Goal: Information Seeking & Learning: Understand process/instructions

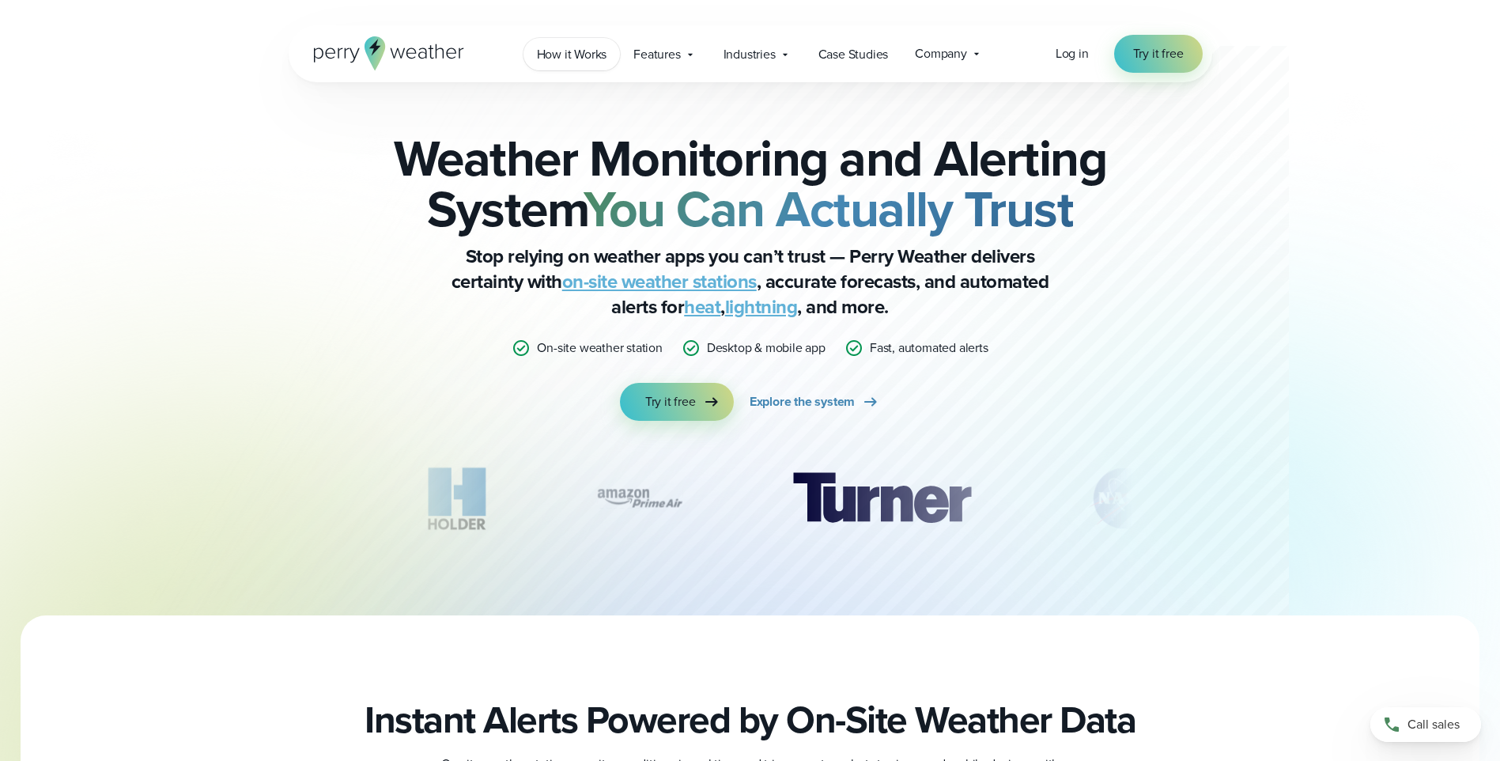
click at [584, 55] on span "How it Works" at bounding box center [572, 54] width 70 height 19
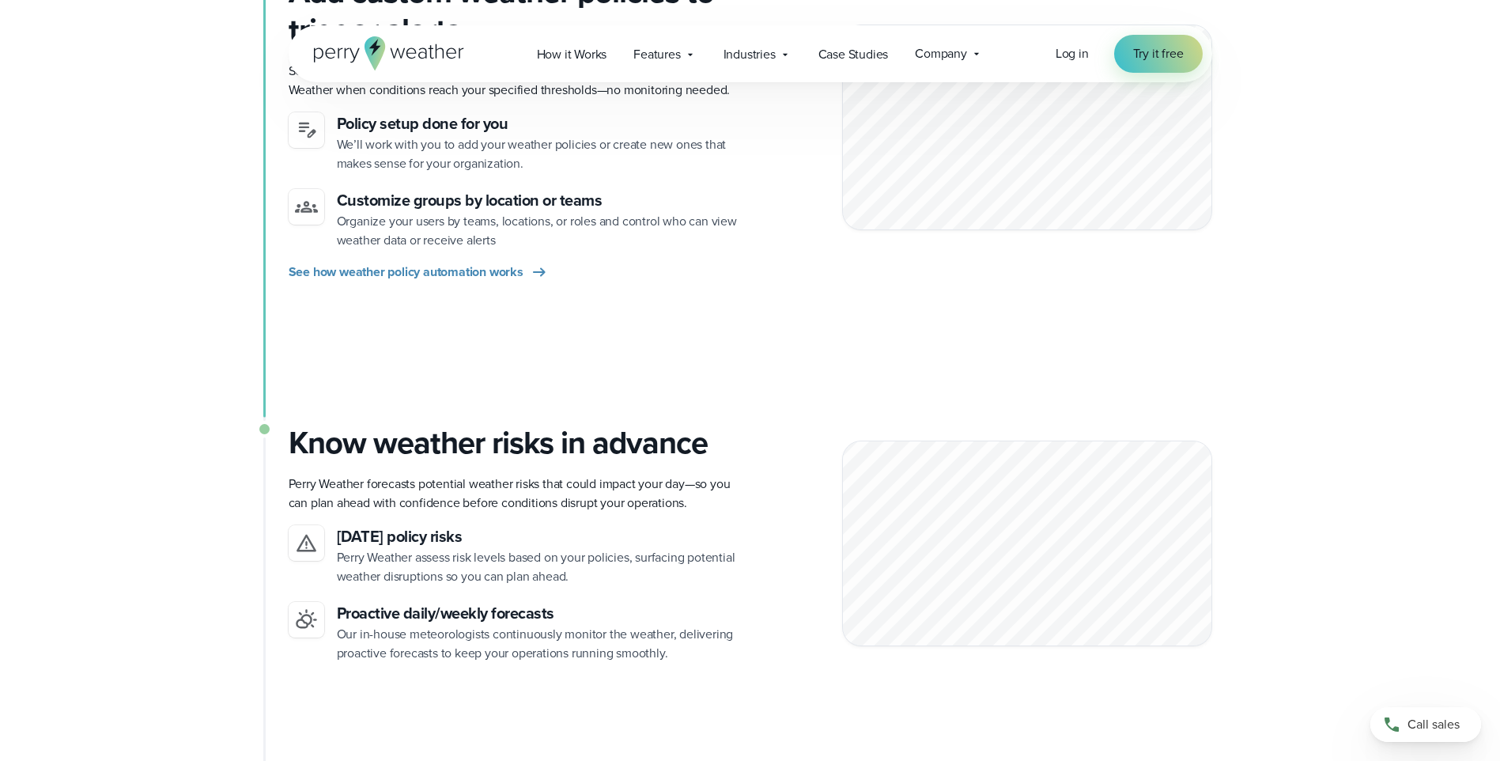
scroll to position [949, 0]
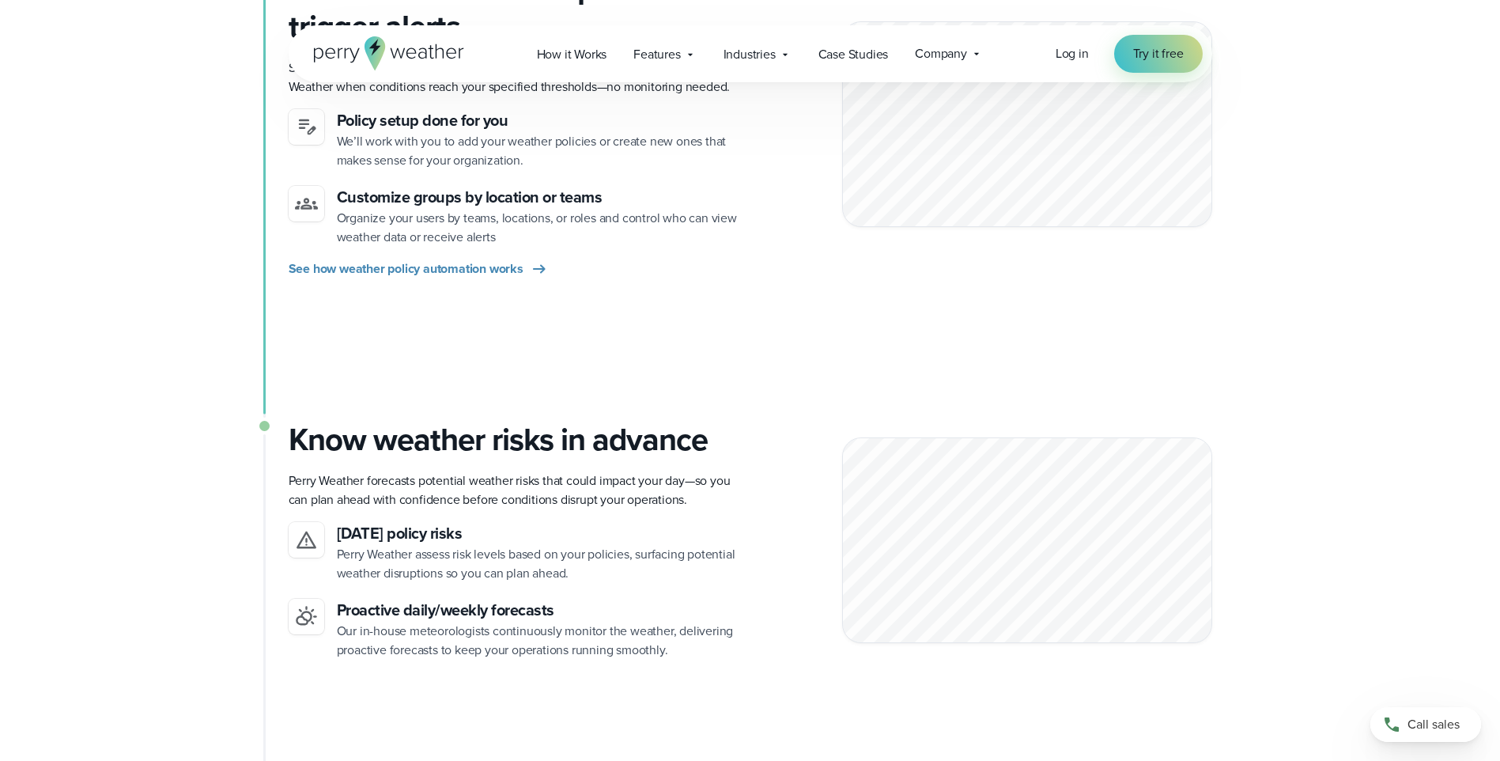
click at [1098, 319] on div "Add custom weather policies to trigger alerts Severe weather procedures automat…" at bounding box center [751, 195] width 924 height 451
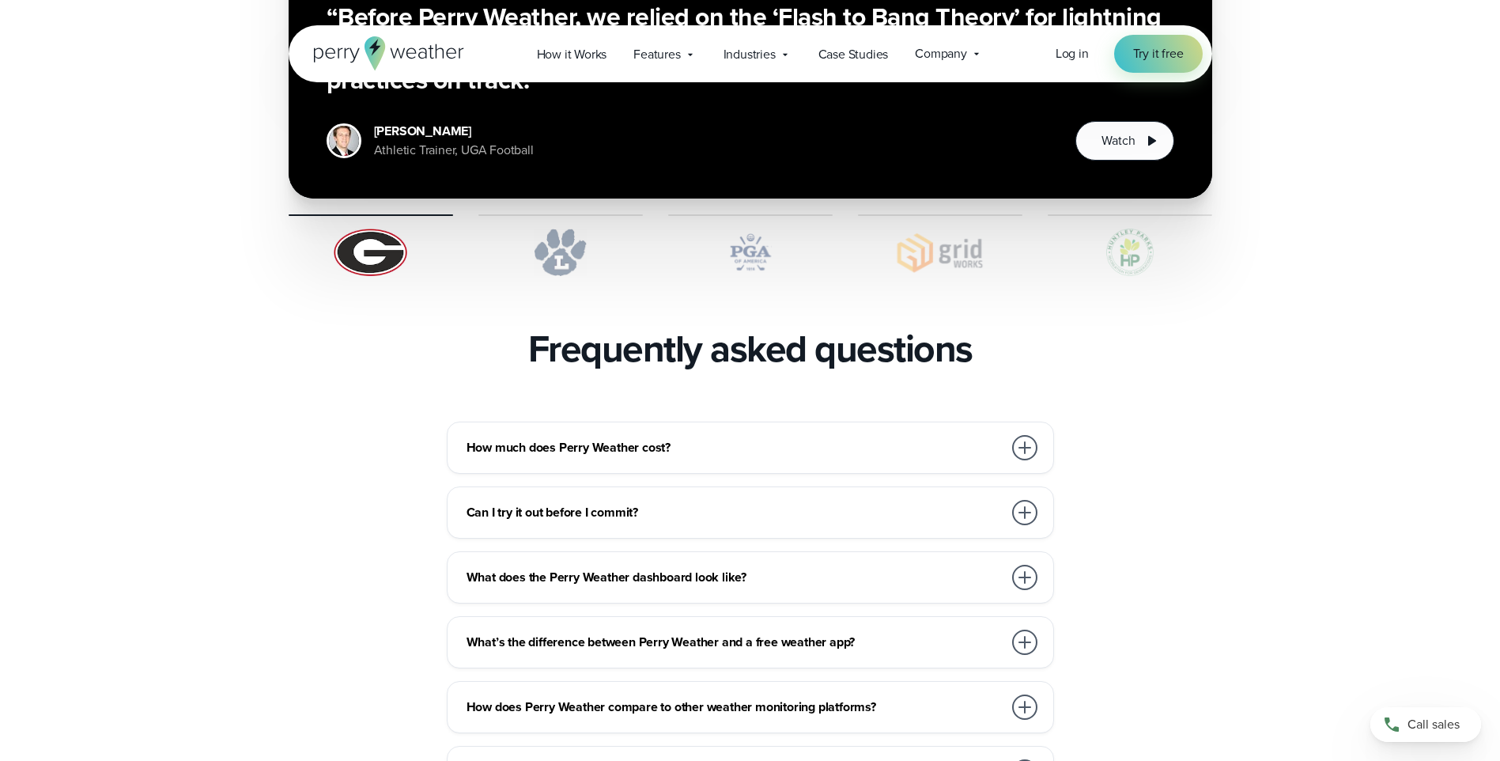
scroll to position [3242, 0]
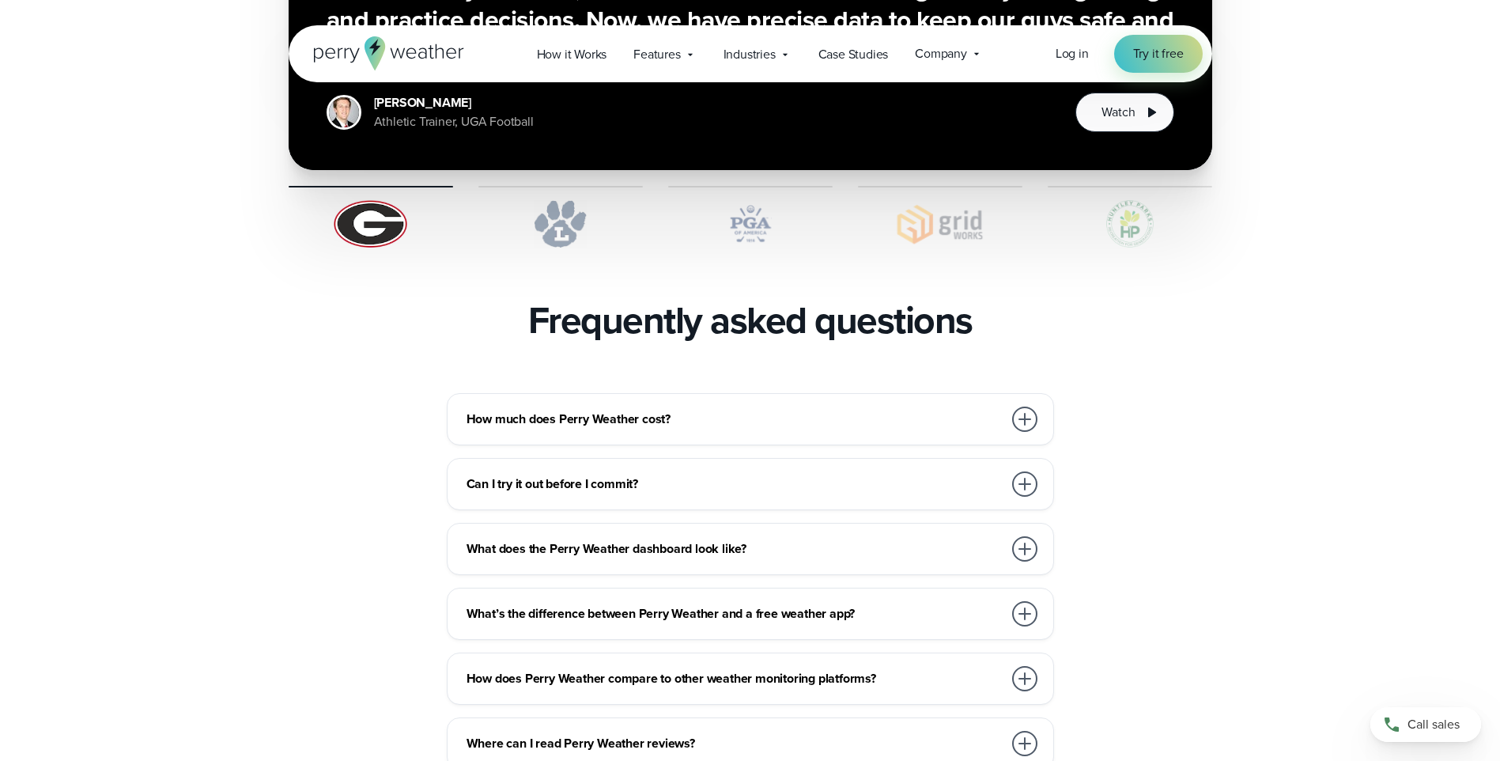
click at [1024, 406] on div at bounding box center [1024, 418] width 25 height 25
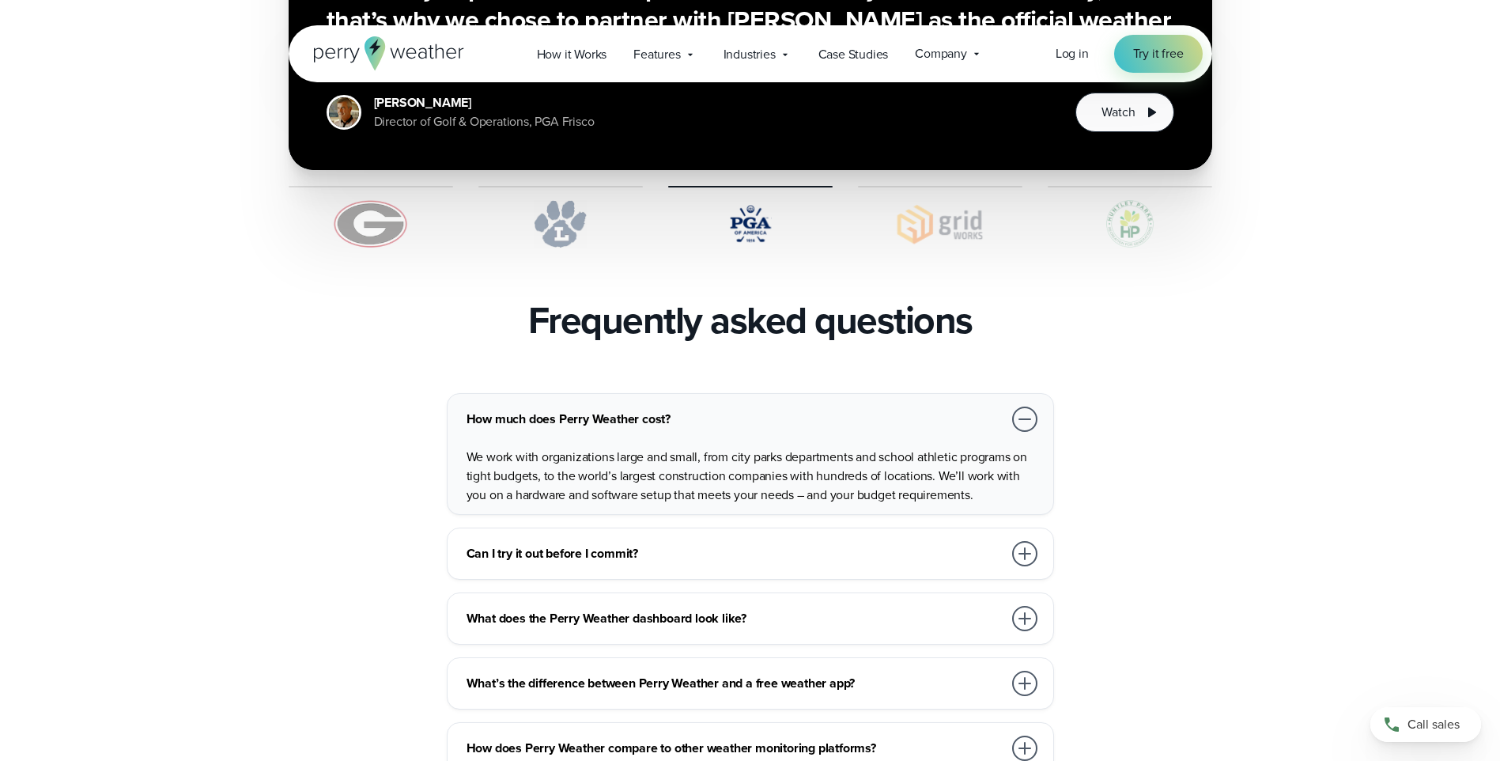
scroll to position [3321, 0]
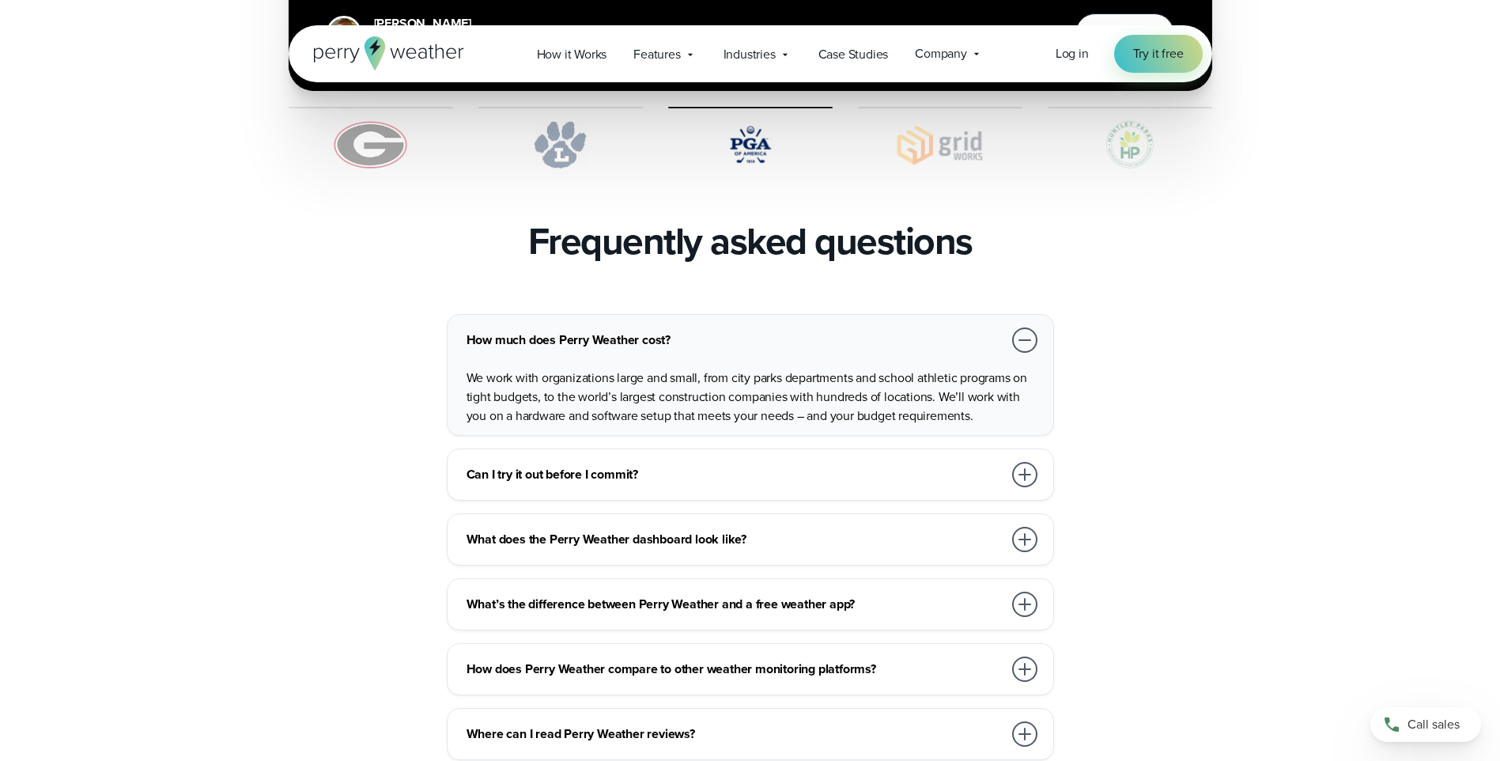
click at [1021, 462] on div at bounding box center [1024, 474] width 25 height 25
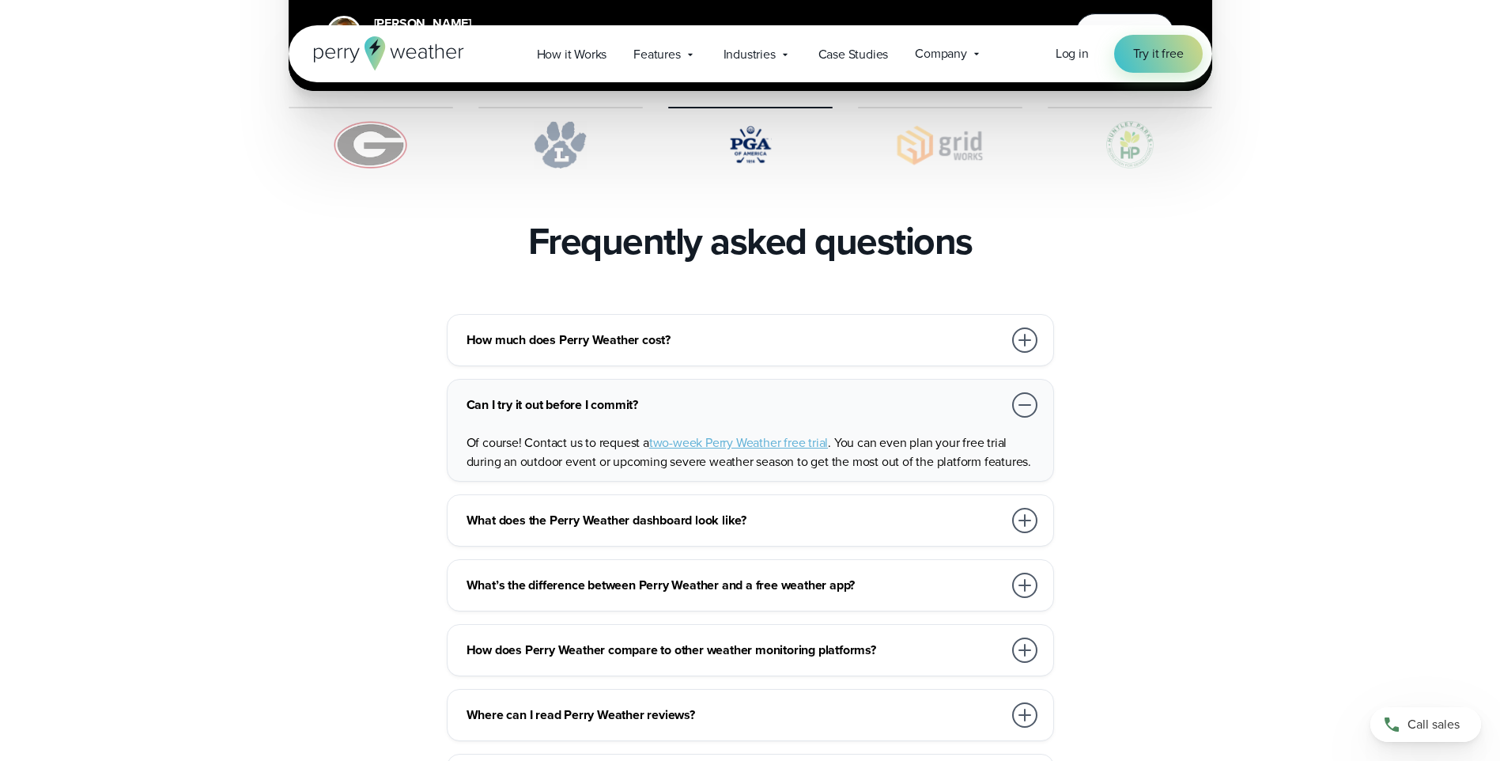
click at [1021, 327] on div at bounding box center [1024, 339] width 25 height 25
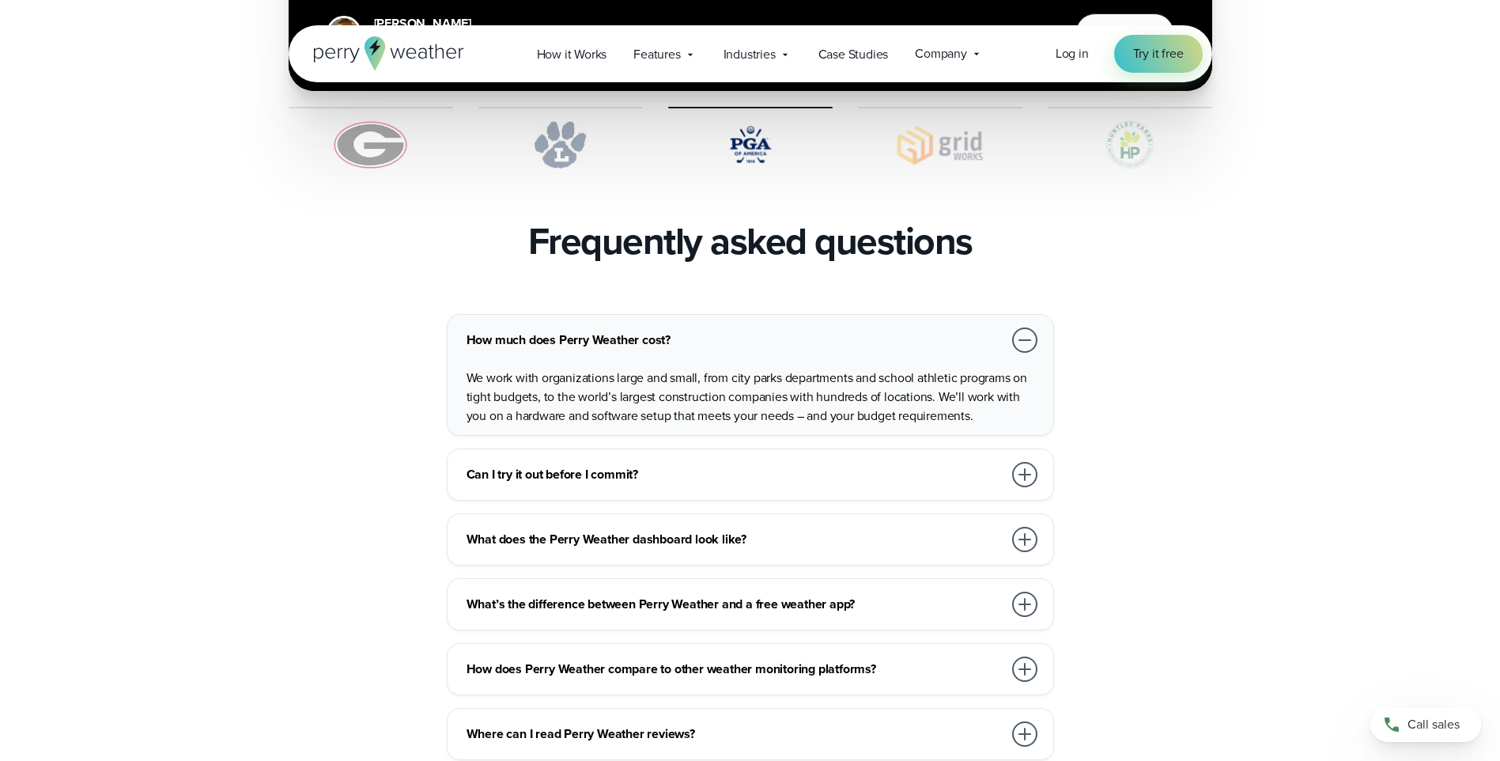
click at [1021, 327] on div at bounding box center [1024, 339] width 25 height 25
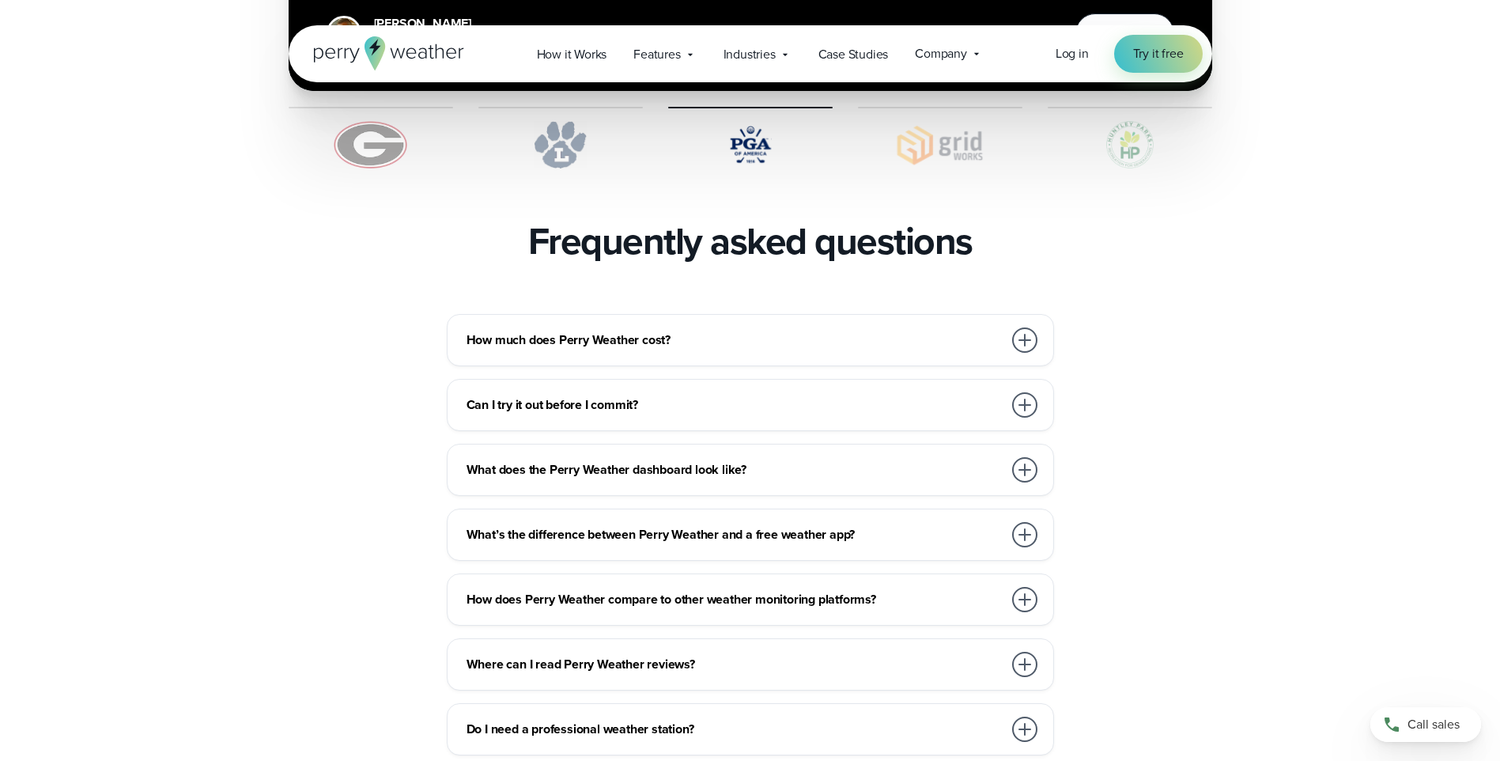
click at [1025, 392] on div at bounding box center [1024, 404] width 25 height 25
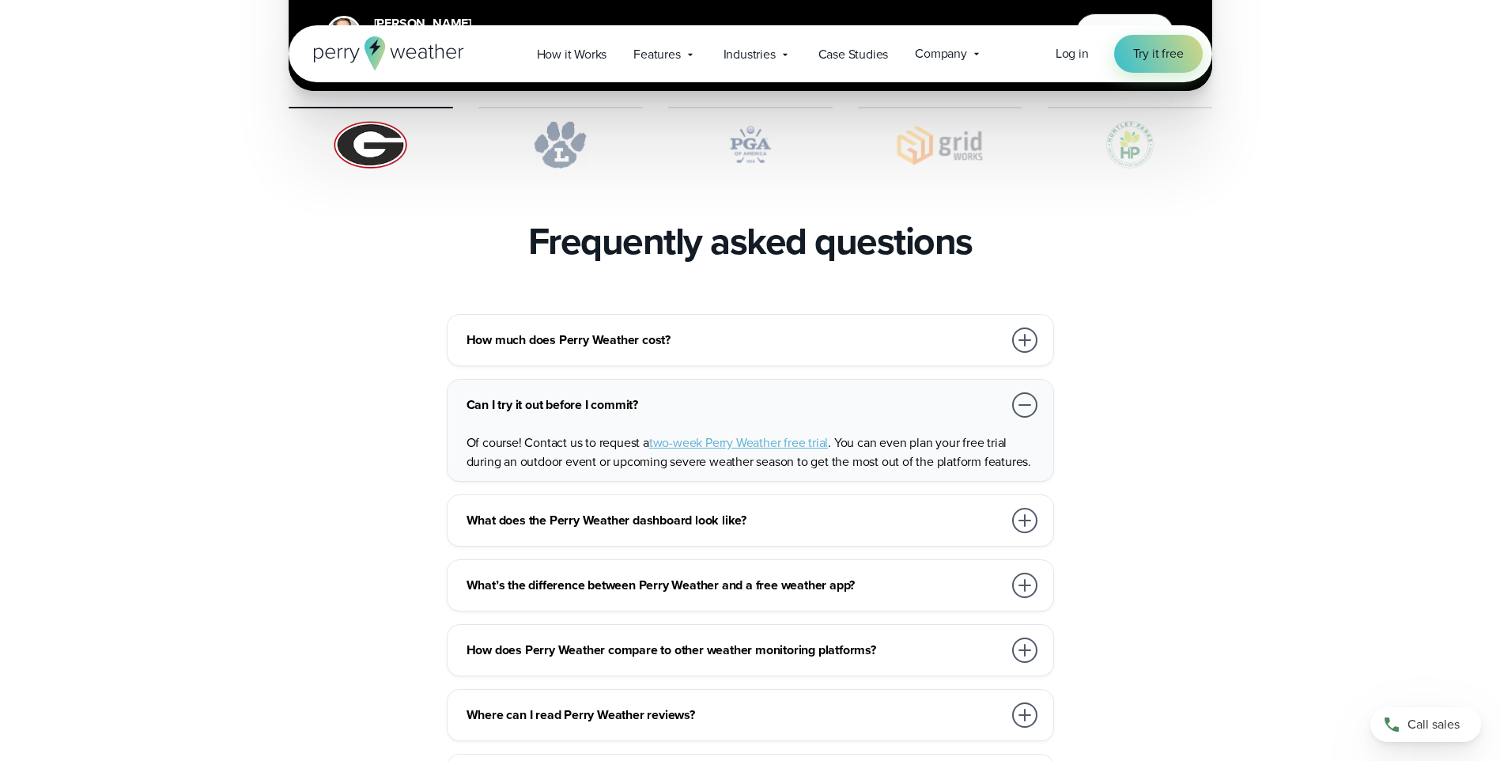
click at [1029, 508] on div at bounding box center [1024, 520] width 25 height 25
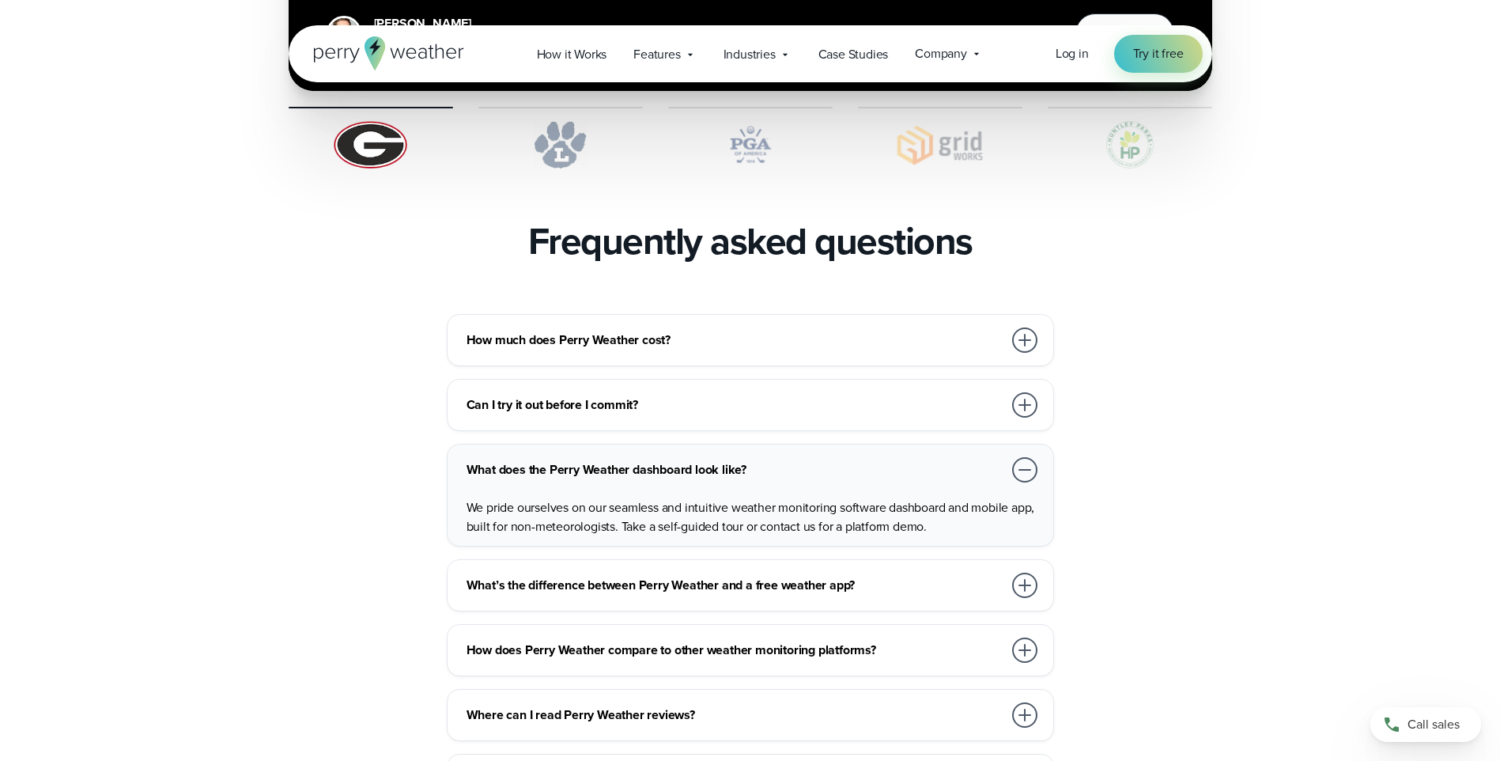
click at [1029, 498] on p "We pride ourselves on our seamless and intuitive weather monitoring software da…" at bounding box center [754, 517] width 574 height 38
click at [1023, 457] on div at bounding box center [1024, 469] width 25 height 25
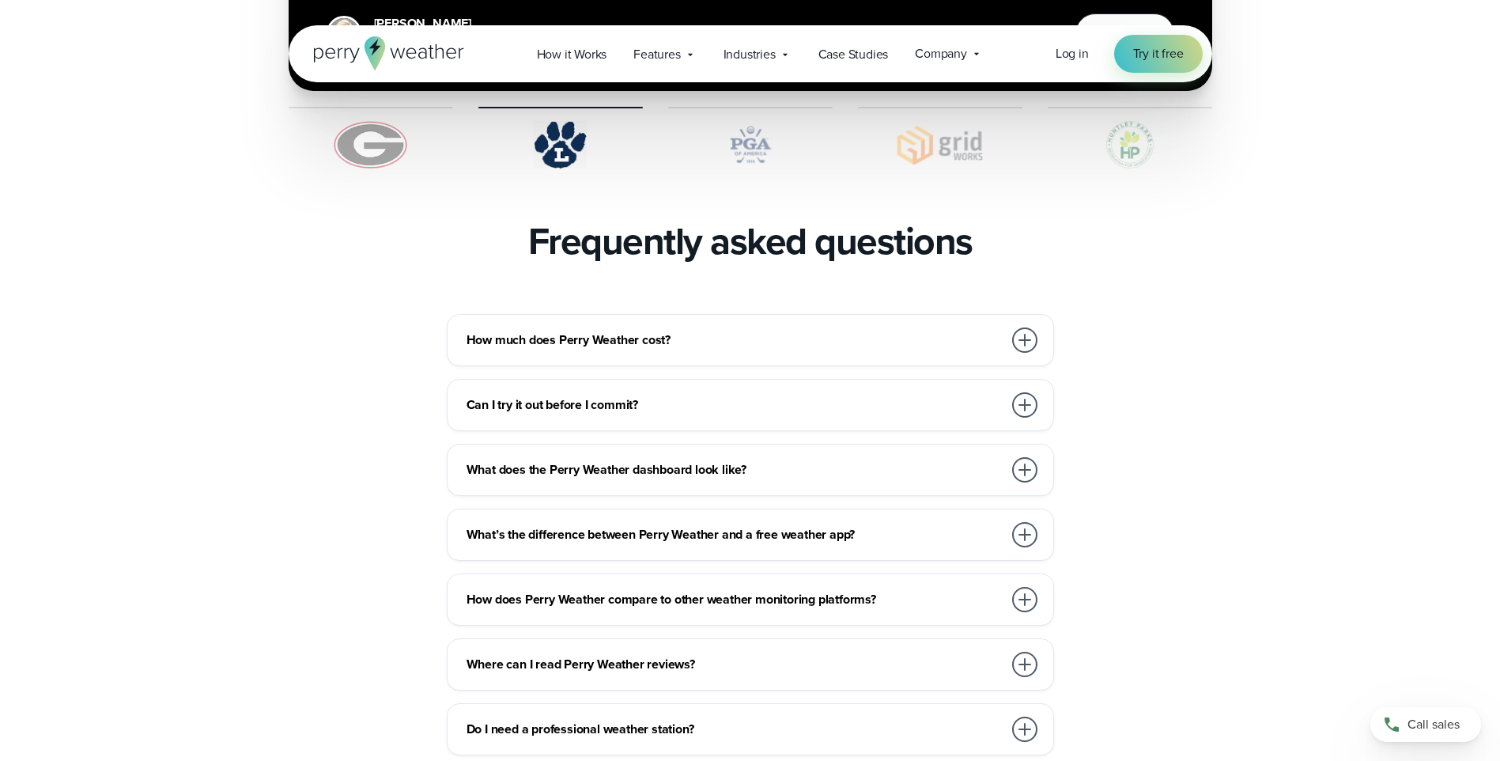
click at [1025, 522] on div at bounding box center [1024, 534] width 25 height 25
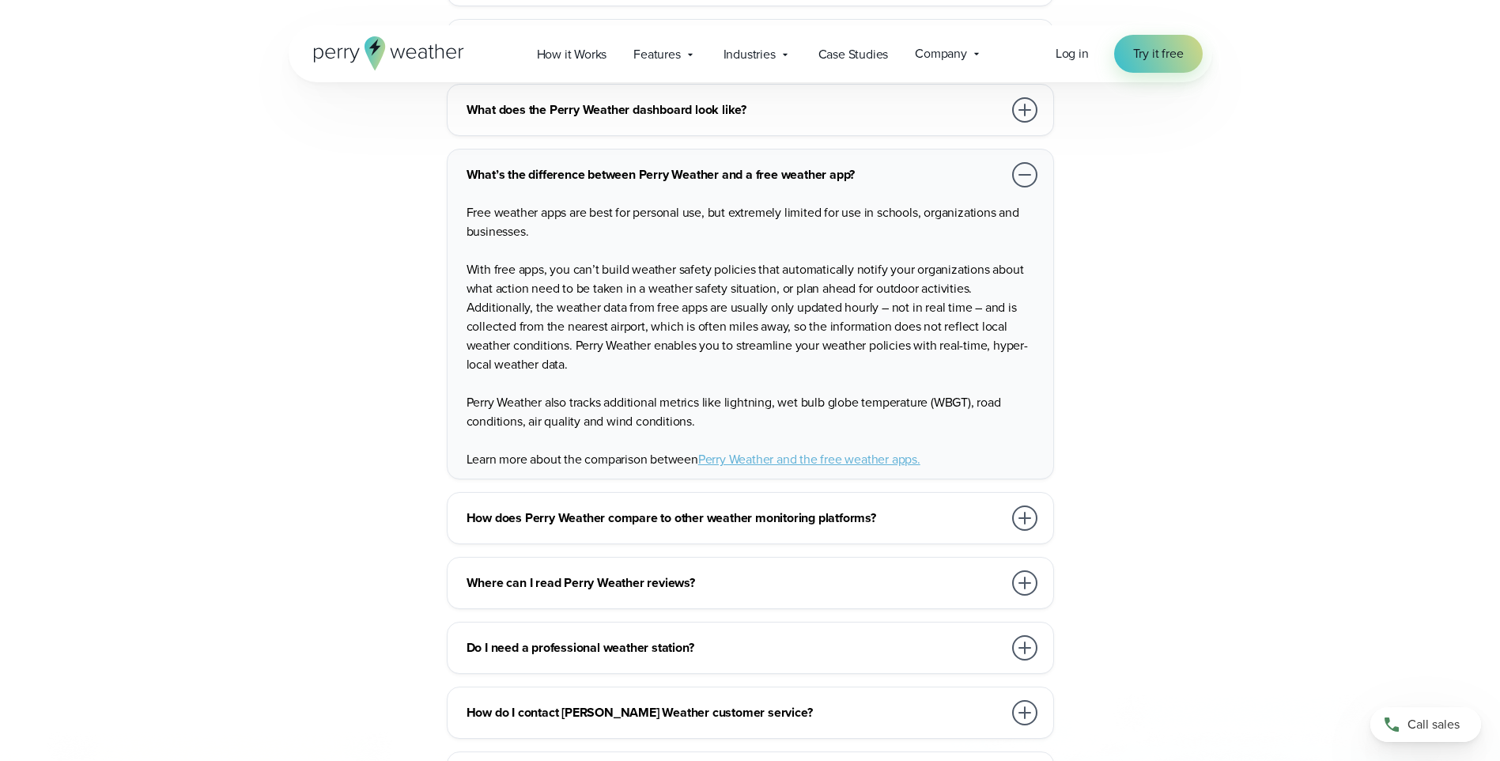
scroll to position [3716, 0]
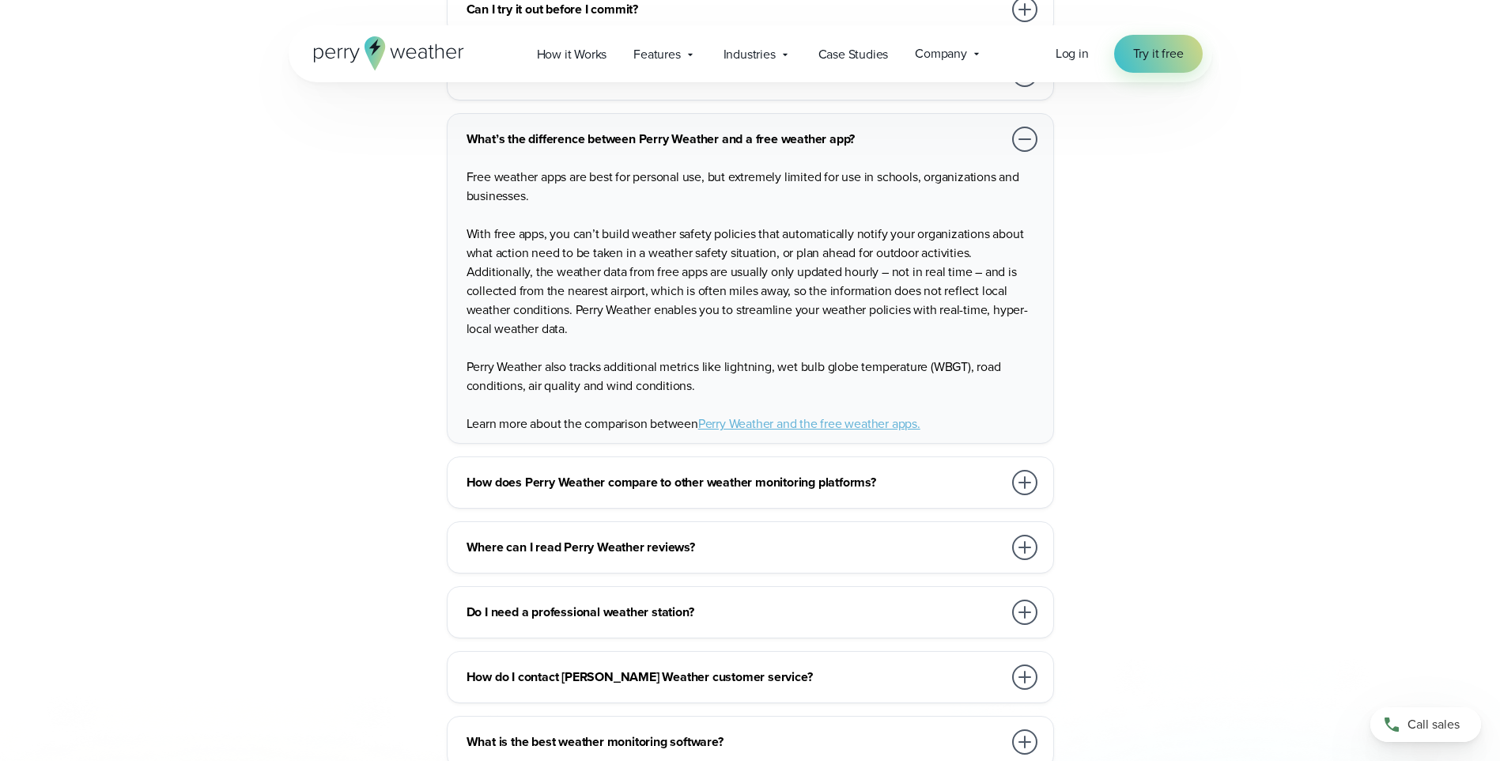
click at [1026, 470] on div at bounding box center [1024, 482] width 25 height 25
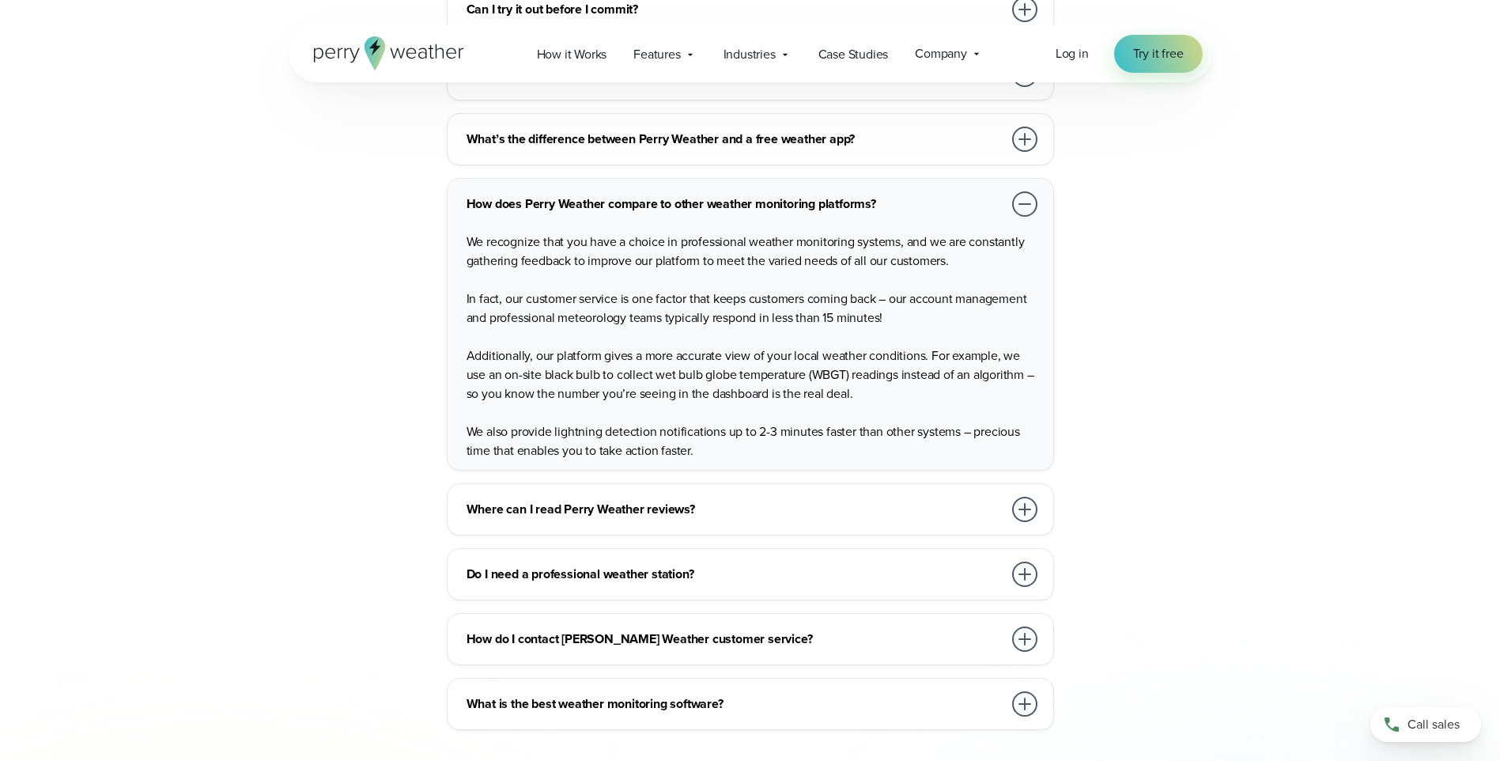
click at [1022, 561] on div at bounding box center [1024, 573] width 25 height 25
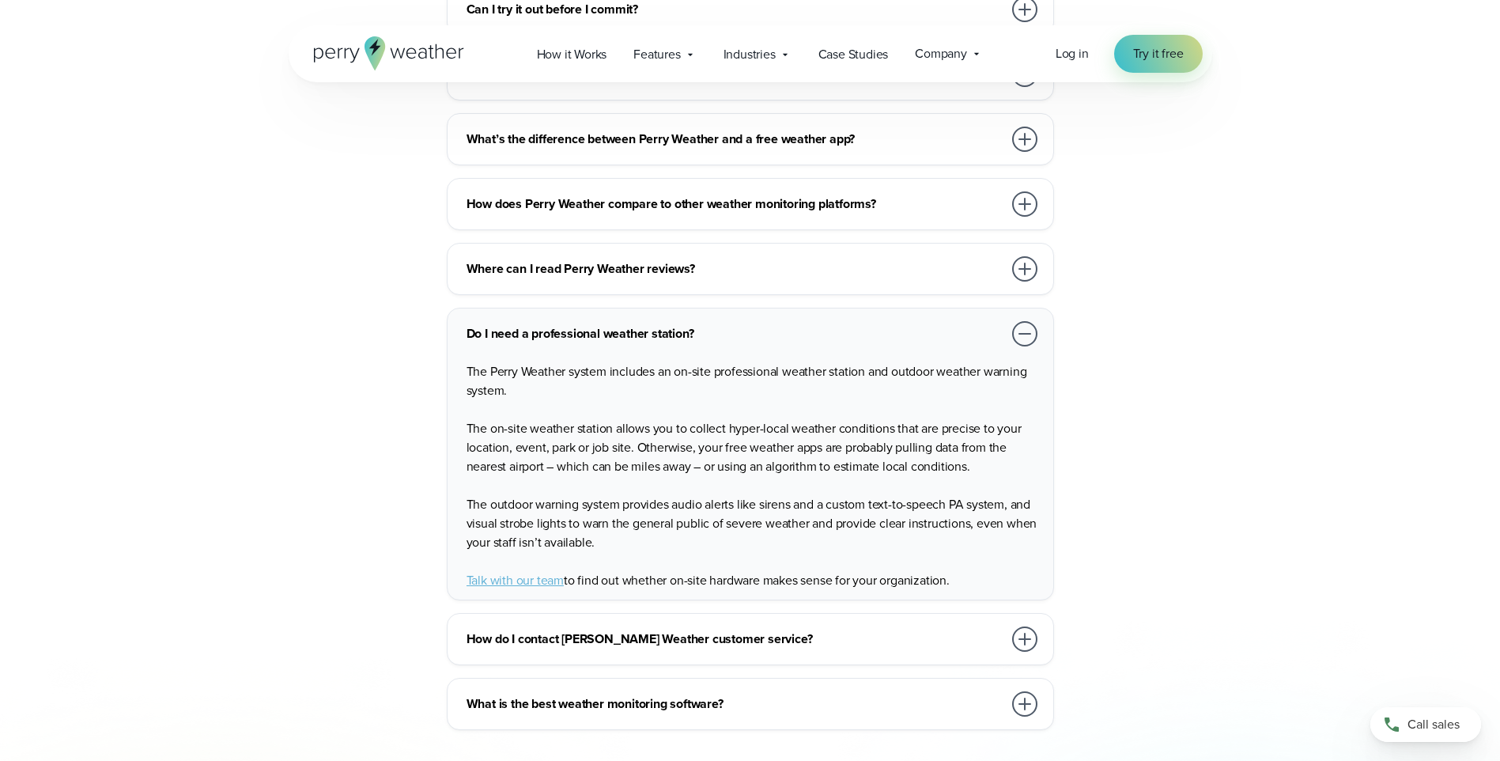
click at [1020, 321] on div at bounding box center [1024, 333] width 25 height 25
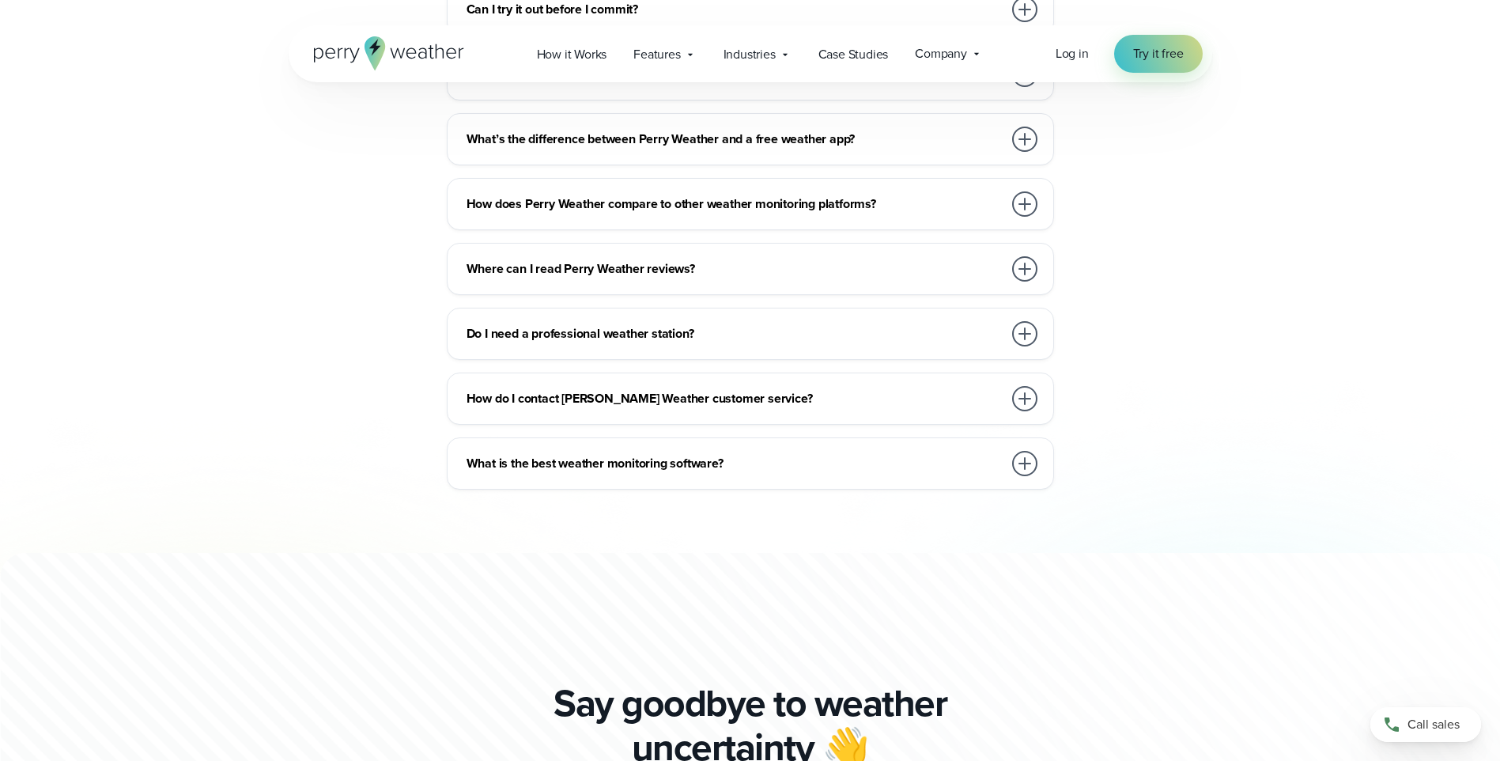
click at [1019, 386] on div at bounding box center [1024, 398] width 25 height 25
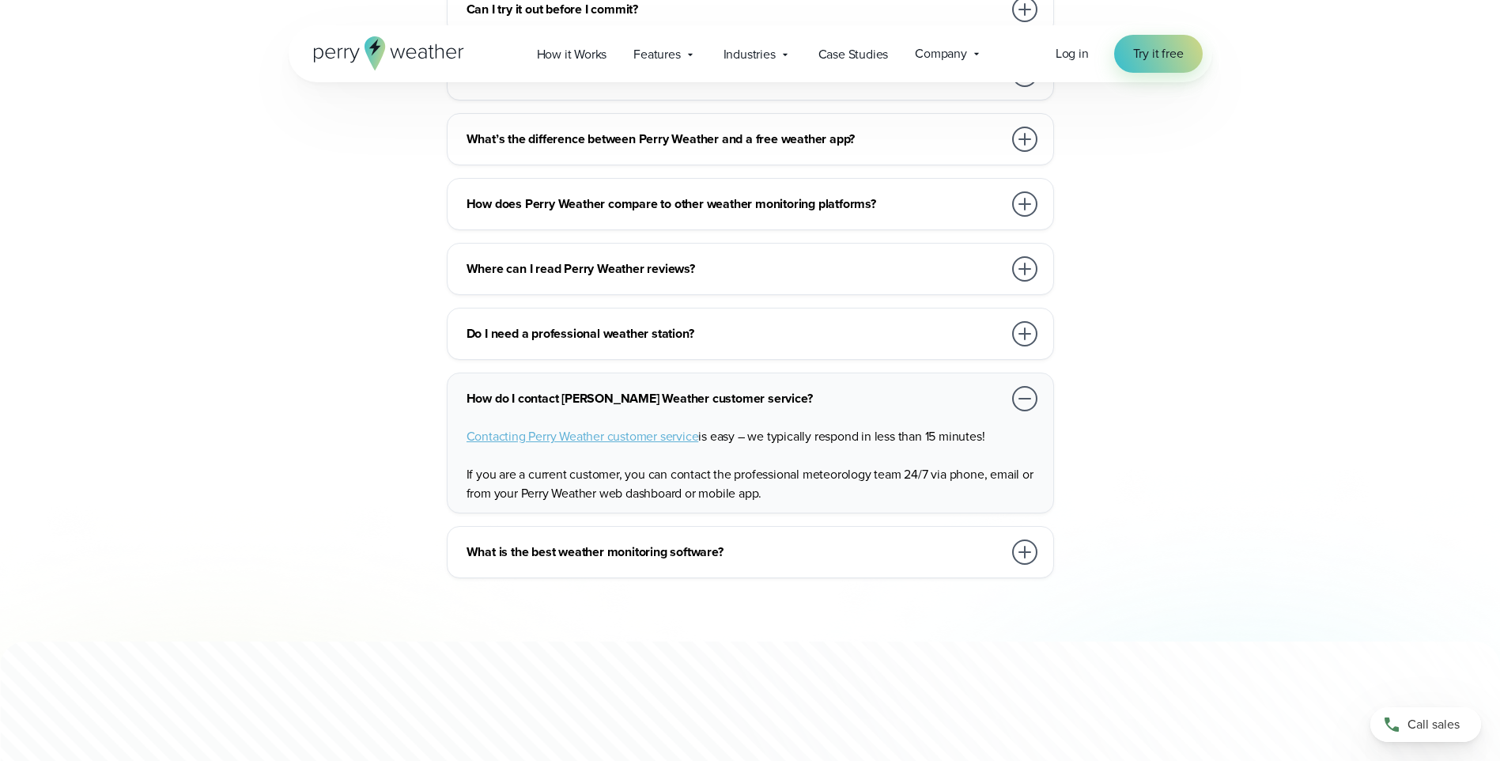
click at [1027, 386] on div at bounding box center [1024, 398] width 25 height 25
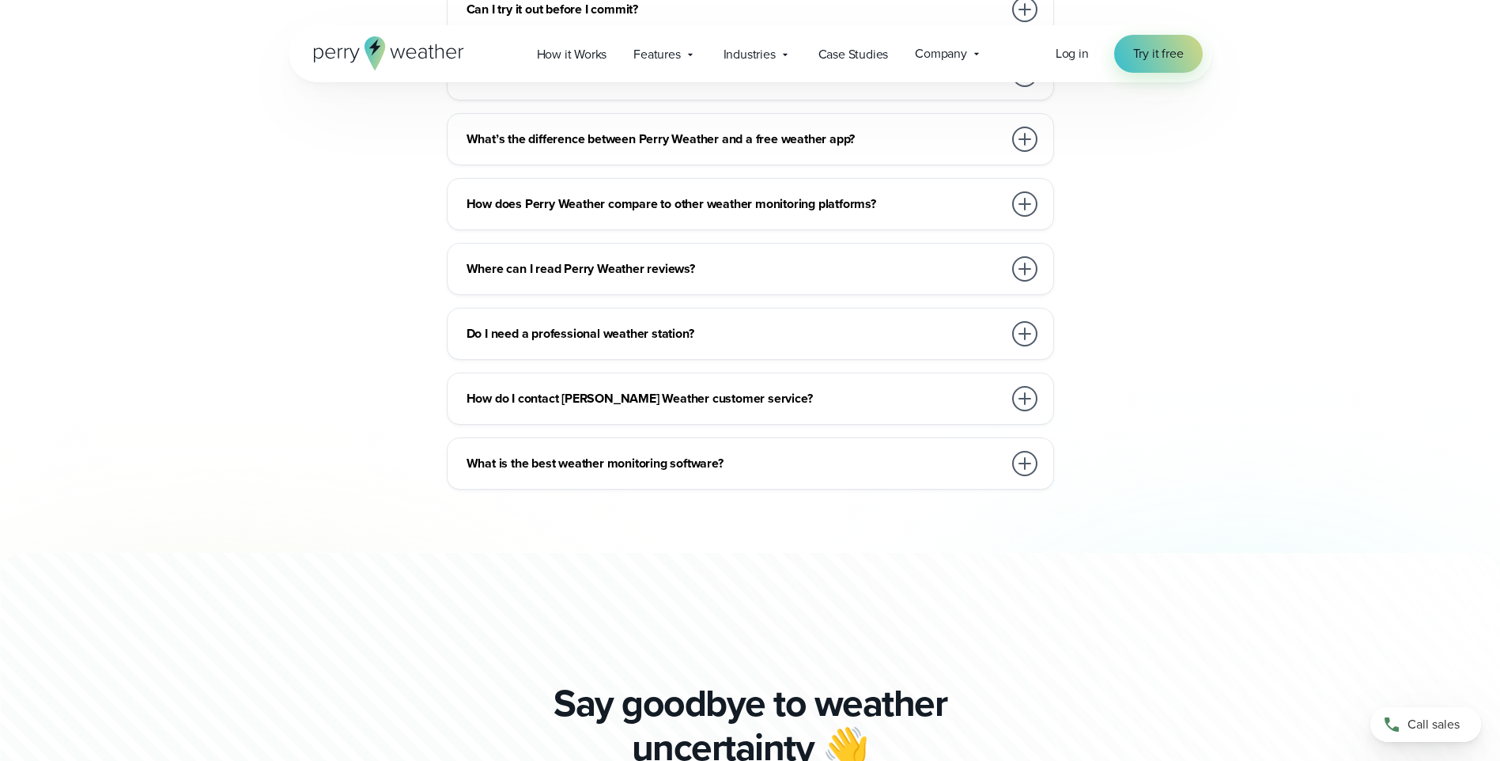
click at [1025, 451] on div at bounding box center [1024, 463] width 25 height 25
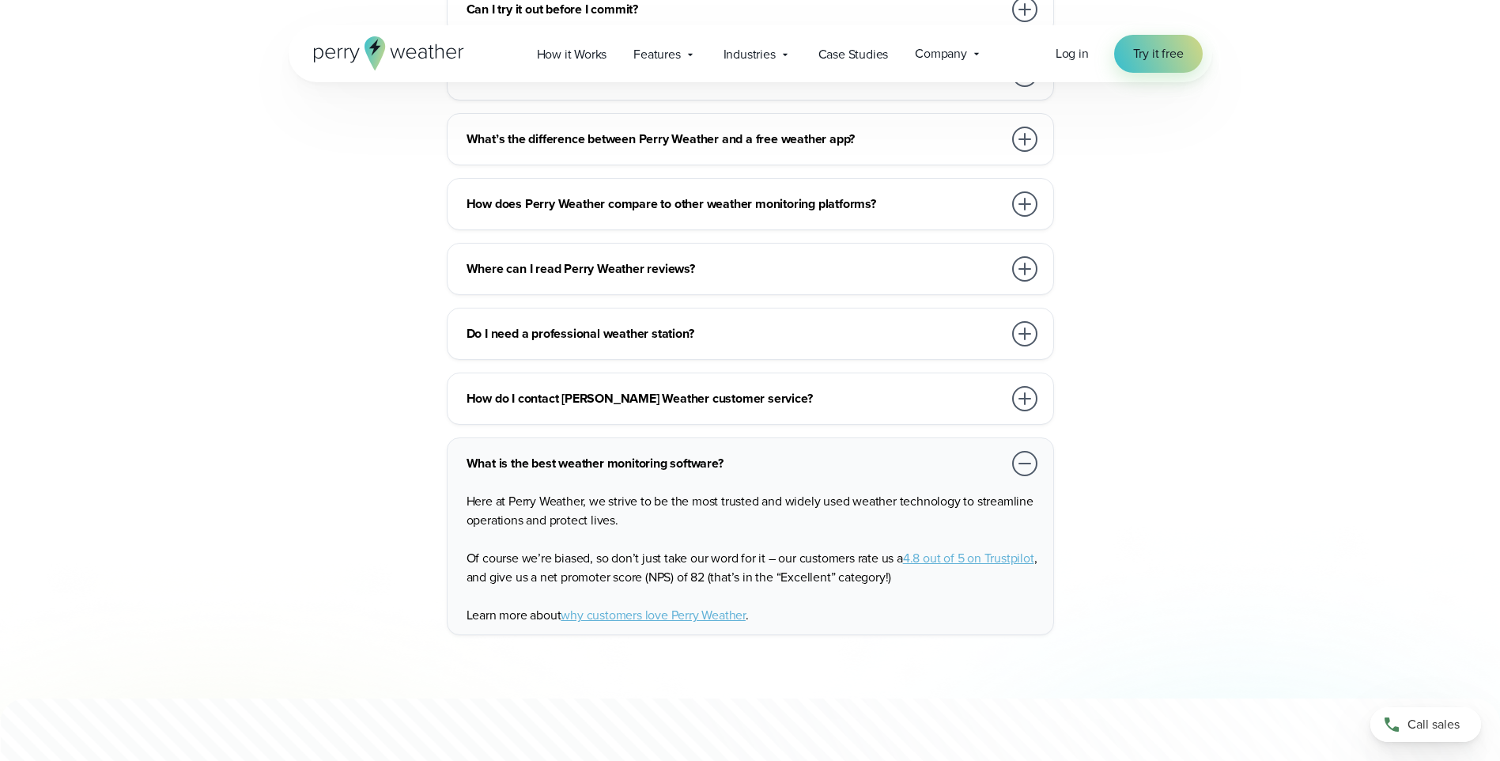
click at [1023, 451] on div at bounding box center [1024, 463] width 25 height 25
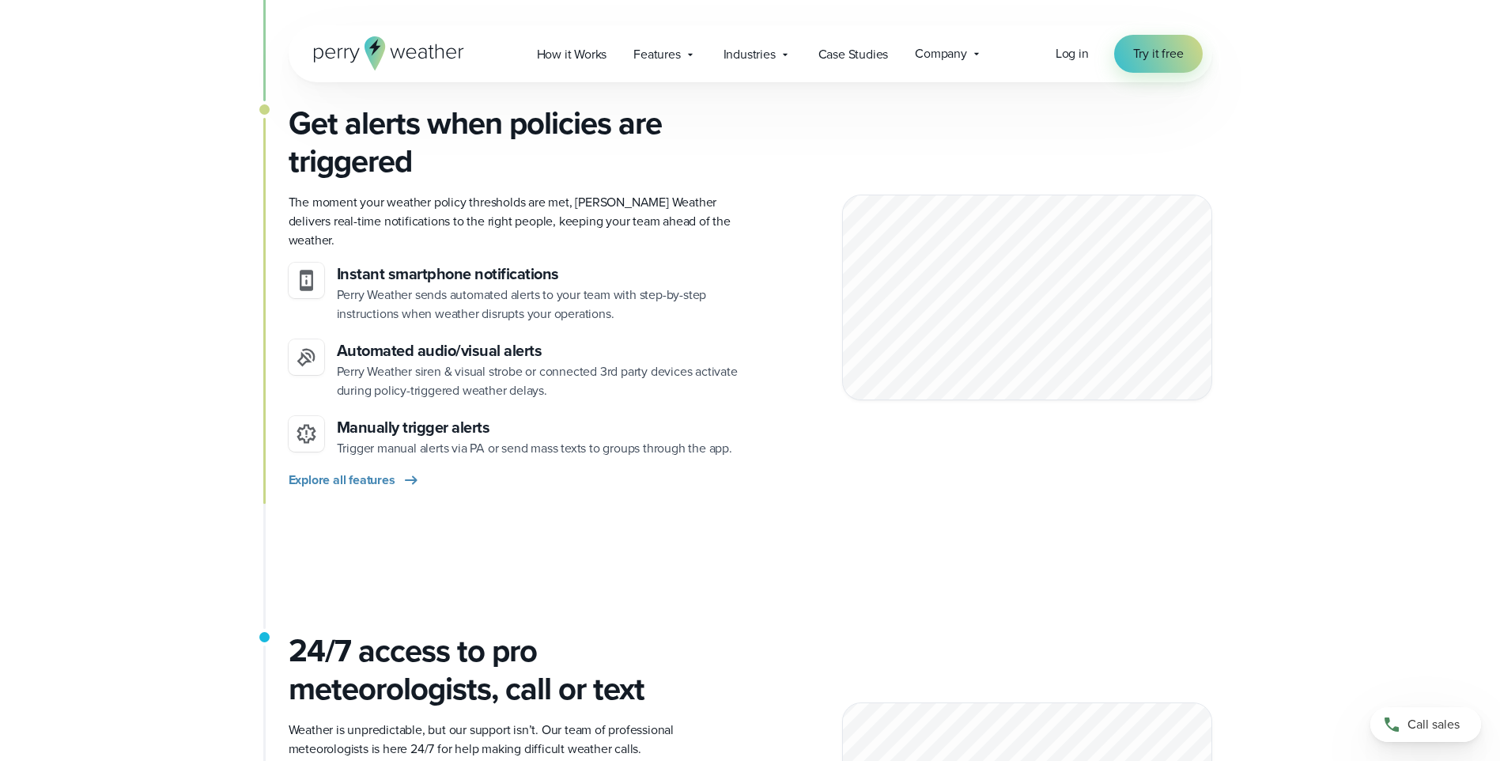
scroll to position [1660, 0]
